Goal: Information Seeking & Learning: Check status

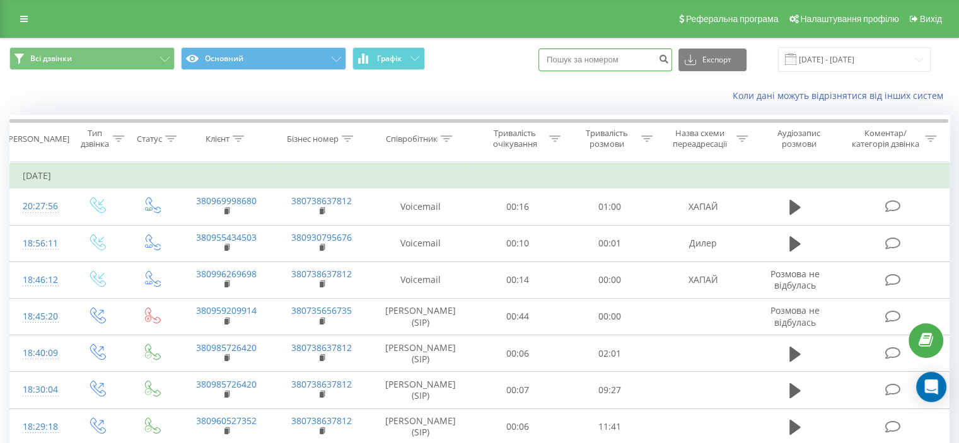
click at [595, 56] on input at bounding box center [605, 60] width 134 height 23
paste input "0964059510"
type input "0964059510"
click at [669, 58] on icon "submit" at bounding box center [663, 58] width 11 height 8
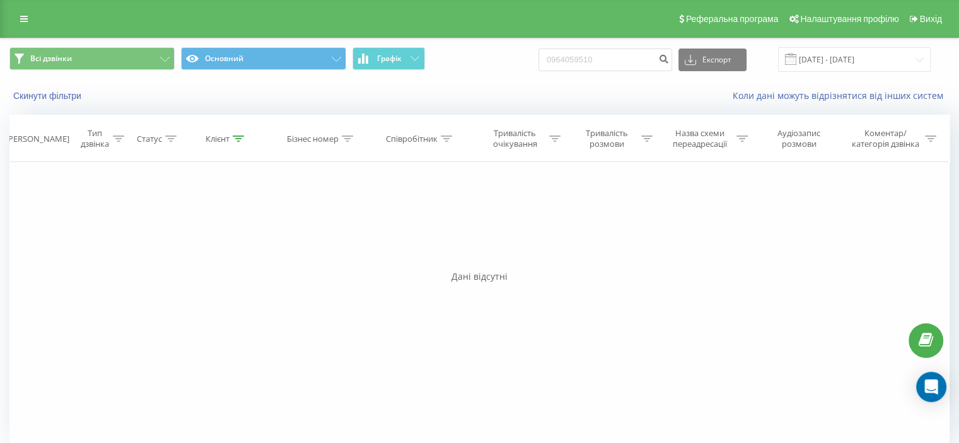
click at [588, 249] on div "Фільтрувати за умовою Дорівнює Введіть значення Скасувати OK Фільтрувати за умо…" at bounding box center [479, 304] width 940 height 284
drag, startPoint x: 646, startPoint y: 54, endPoint x: 504, endPoint y: 73, distance: 142.6
click at [518, 73] on div "Всі дзвінки Основний Графік 0964059510 Експорт .csv .xls .xlsx [DATE] - [DATE]" at bounding box center [480, 59] width 958 height 42
paste input "097) [PHONE_NUMBER]"
click at [613, 57] on input "097) [PHONE_NUMBER]" at bounding box center [605, 60] width 134 height 23
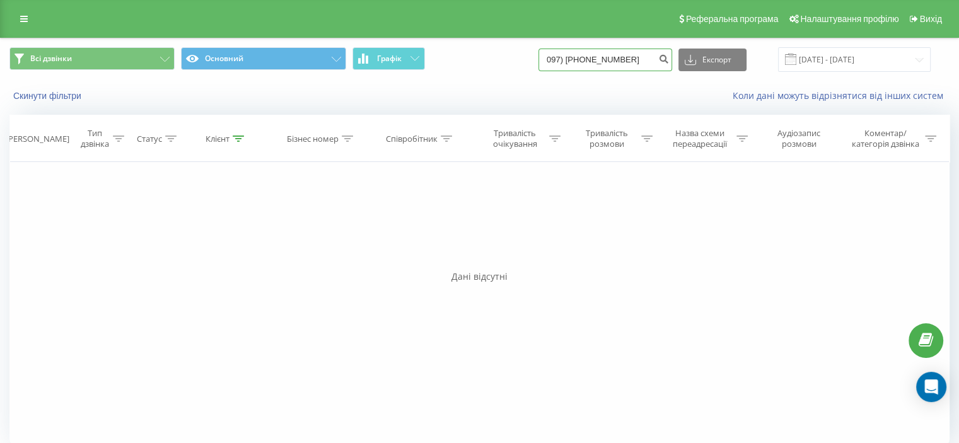
click at [610, 57] on input "097) [PHONE_NUMBER]" at bounding box center [605, 60] width 134 height 23
click at [600, 54] on input "097) 487-6364" at bounding box center [605, 60] width 134 height 23
click at [582, 57] on input "097) 4876364" at bounding box center [605, 60] width 134 height 23
type input "0974876364"
click at [669, 59] on icon "submit" at bounding box center [663, 58] width 11 height 8
